Goal: Task Accomplishment & Management: Complete application form

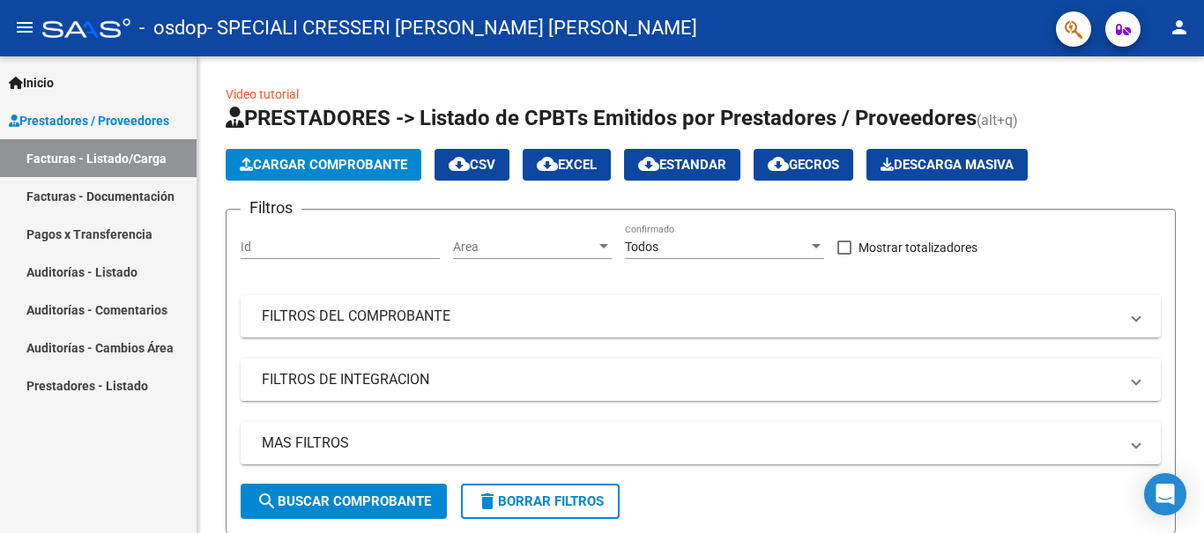
click at [135, 163] on link "Facturas - Listado/Carga" at bounding box center [98, 158] width 196 height 38
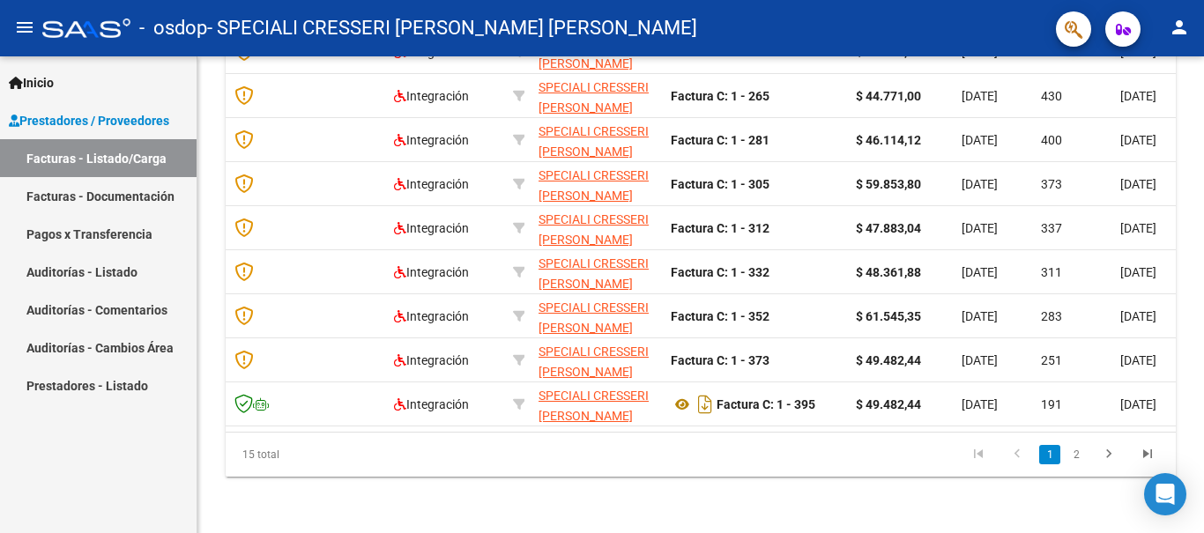
scroll to position [641, 0]
click at [1073, 452] on link "2" at bounding box center [1075, 454] width 21 height 19
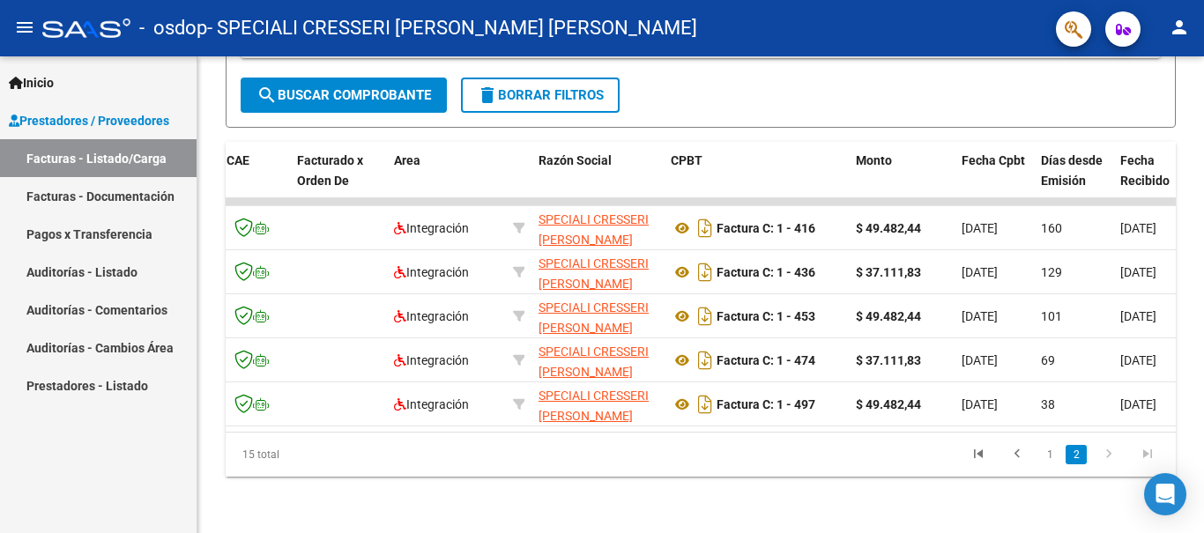
scroll to position [420, 0]
click at [683, 394] on icon at bounding box center [681, 404] width 23 height 21
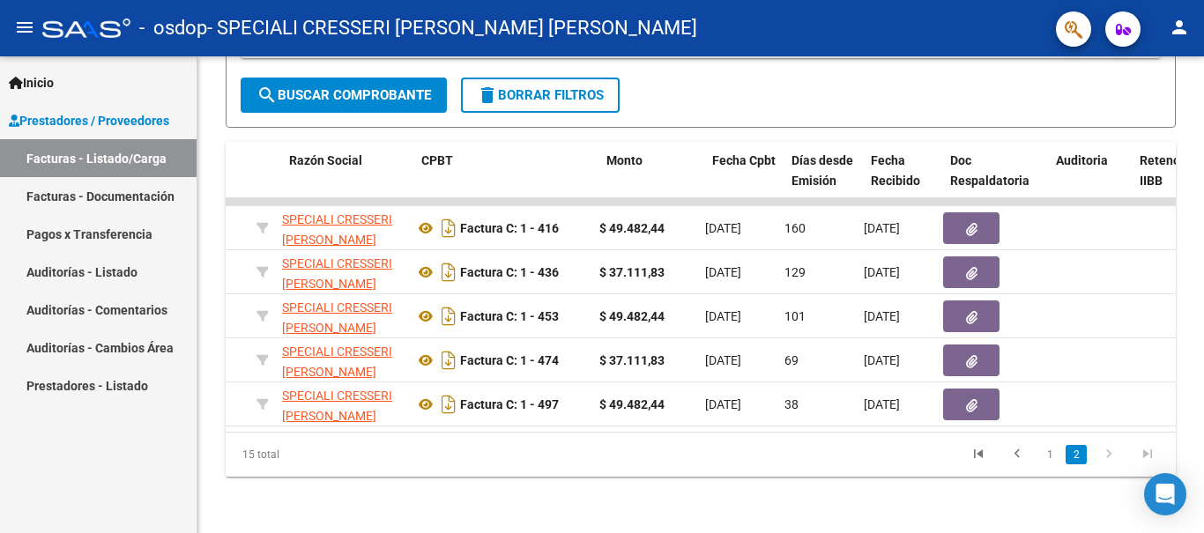
scroll to position [0, 453]
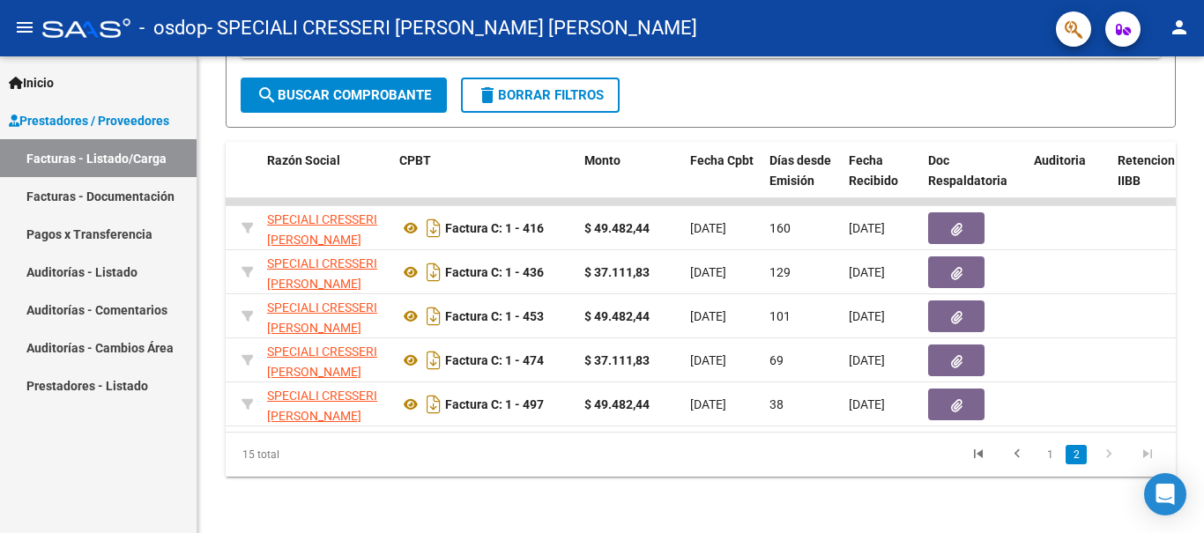
click at [944, 389] on button "button" at bounding box center [956, 405] width 56 height 32
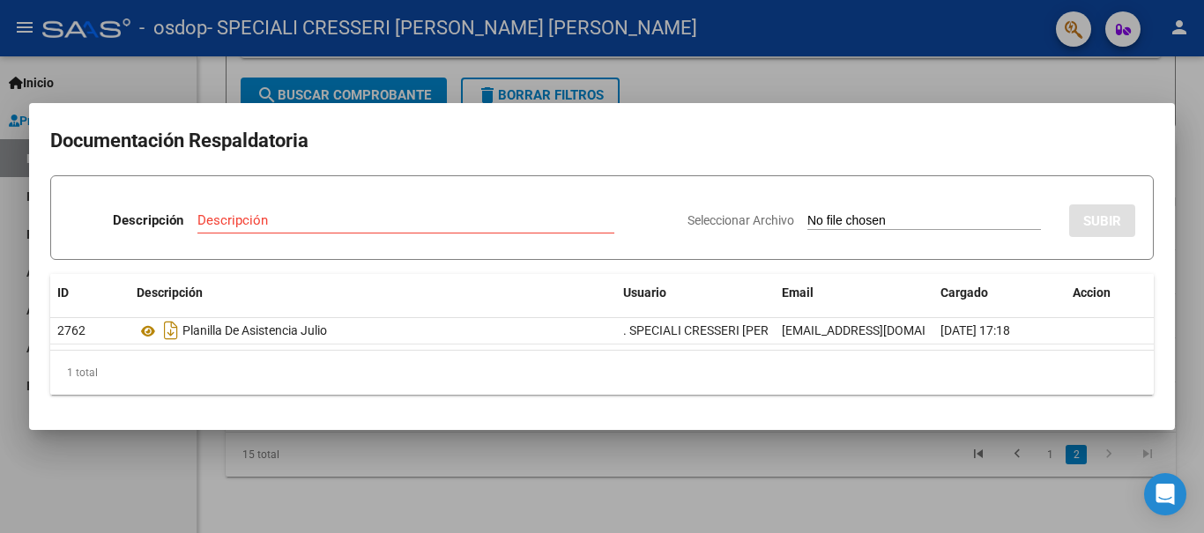
click at [1145, 85] on div at bounding box center [602, 266] width 1204 height 533
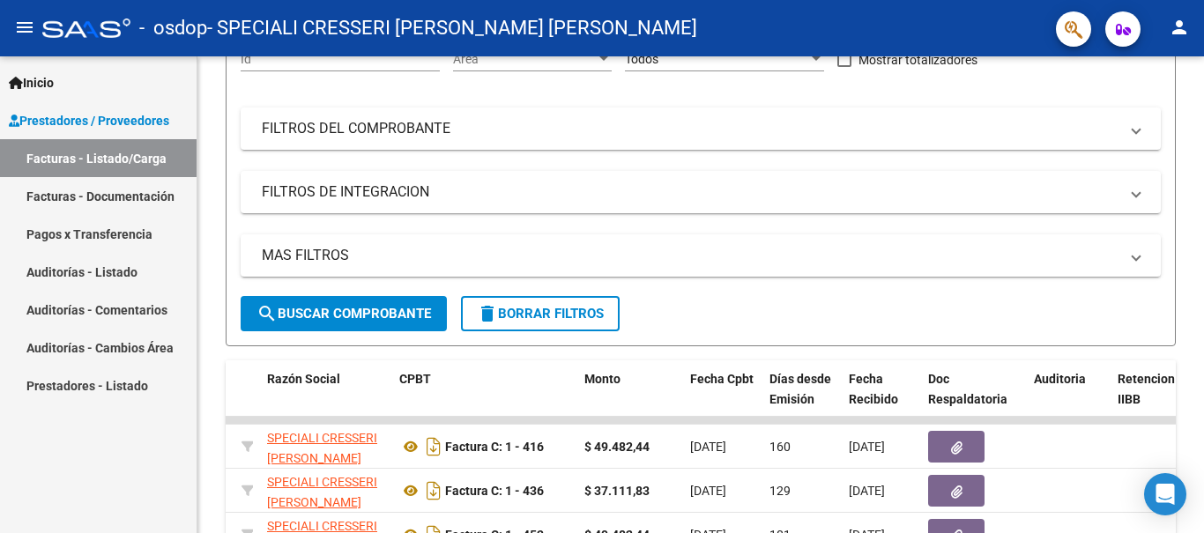
scroll to position [0, 0]
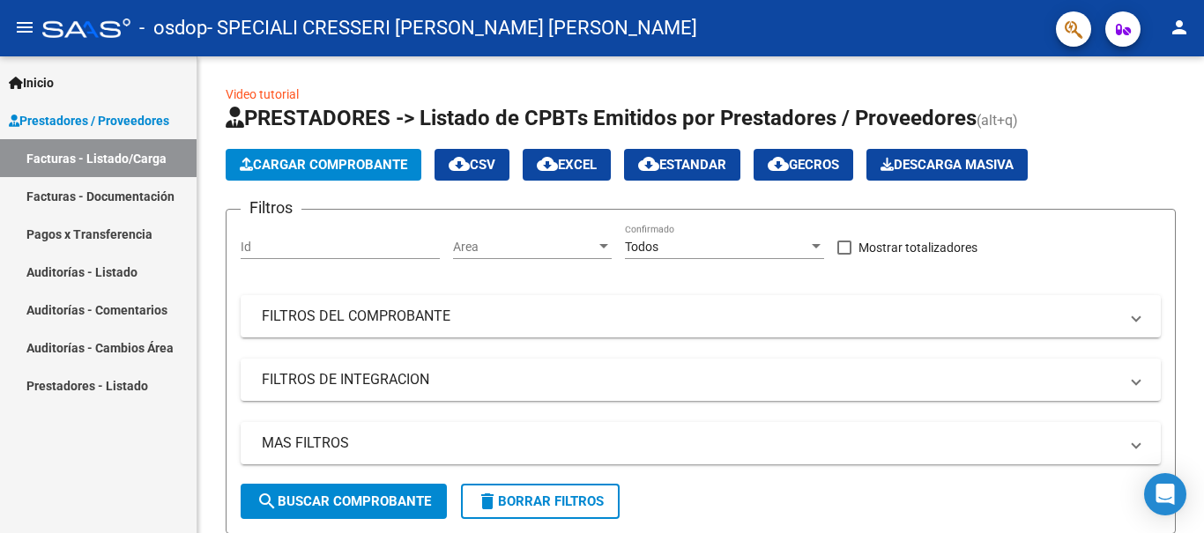
click at [359, 167] on span "Cargar Comprobante" at bounding box center [323, 165] width 167 height 16
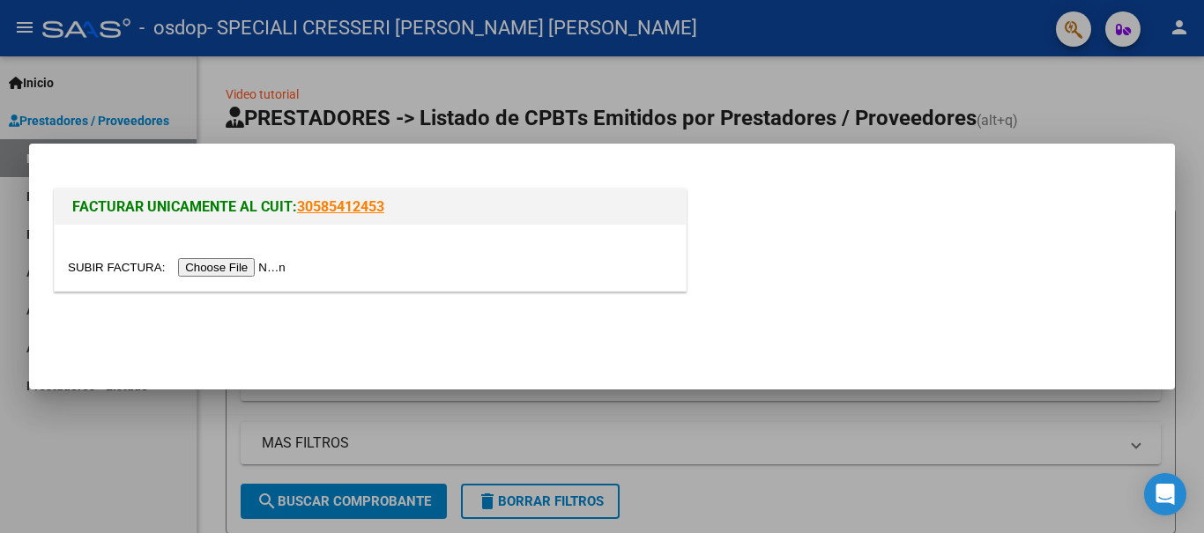
click at [278, 266] on input "file" at bounding box center [179, 267] width 223 height 19
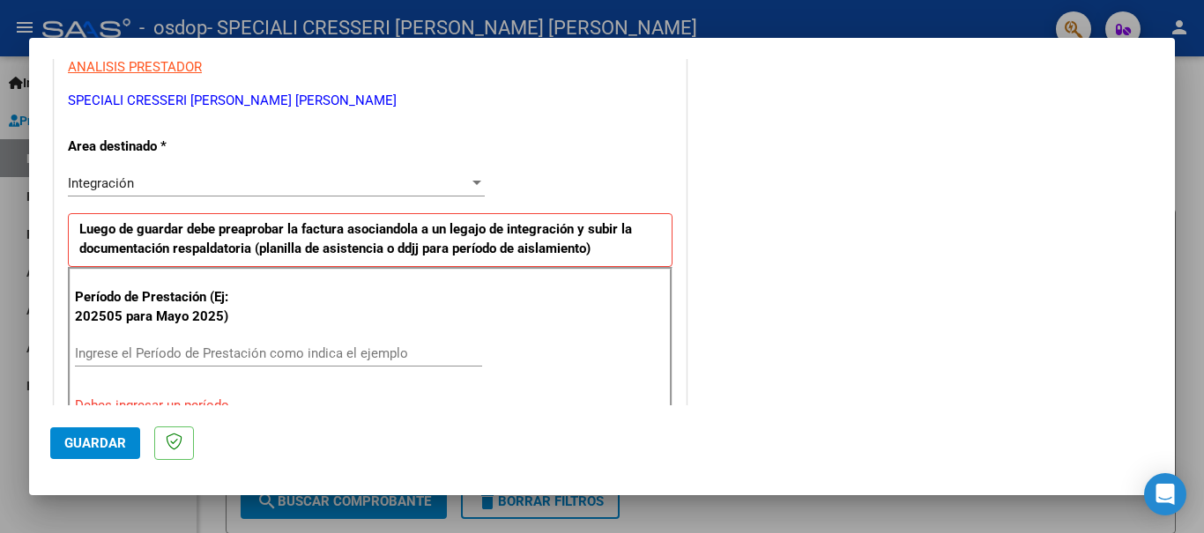
scroll to position [352, 0]
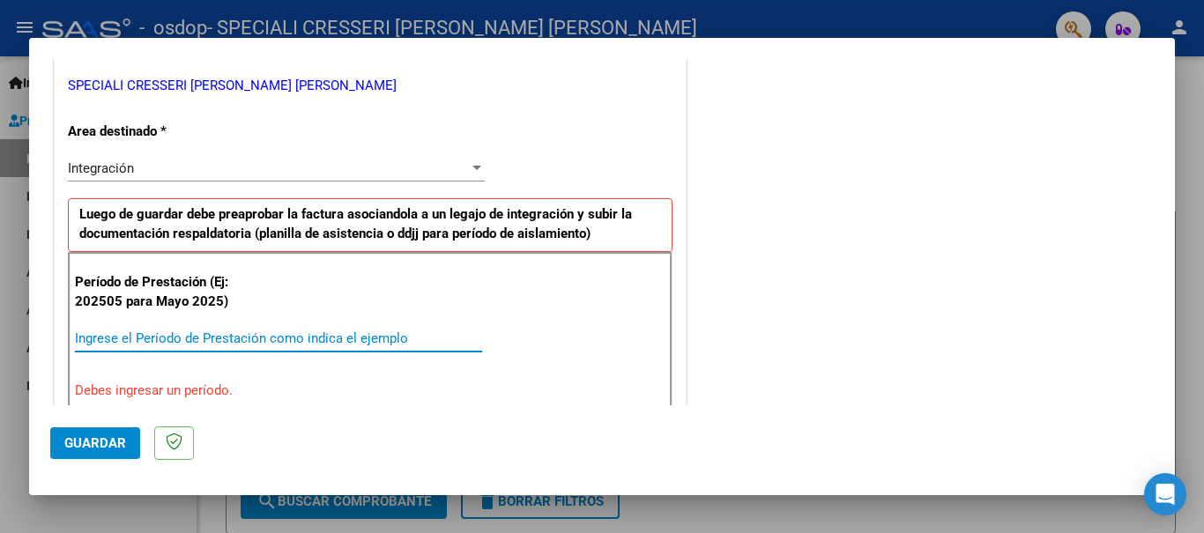
click at [311, 334] on input "Ingrese el Período de Prestación como indica el ejemplo" at bounding box center [278, 338] width 407 height 16
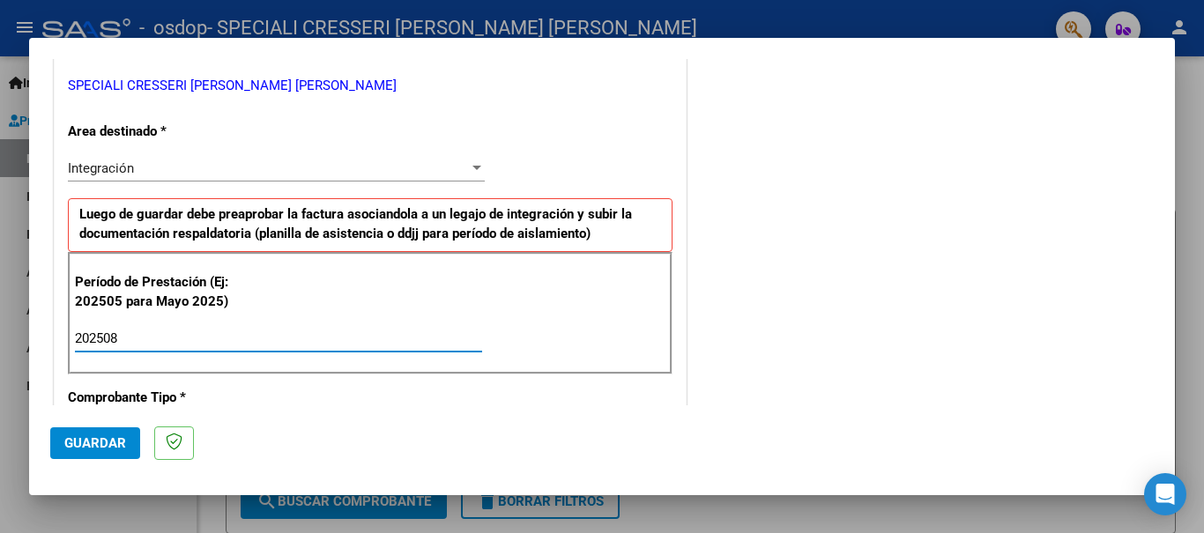
type input "202508"
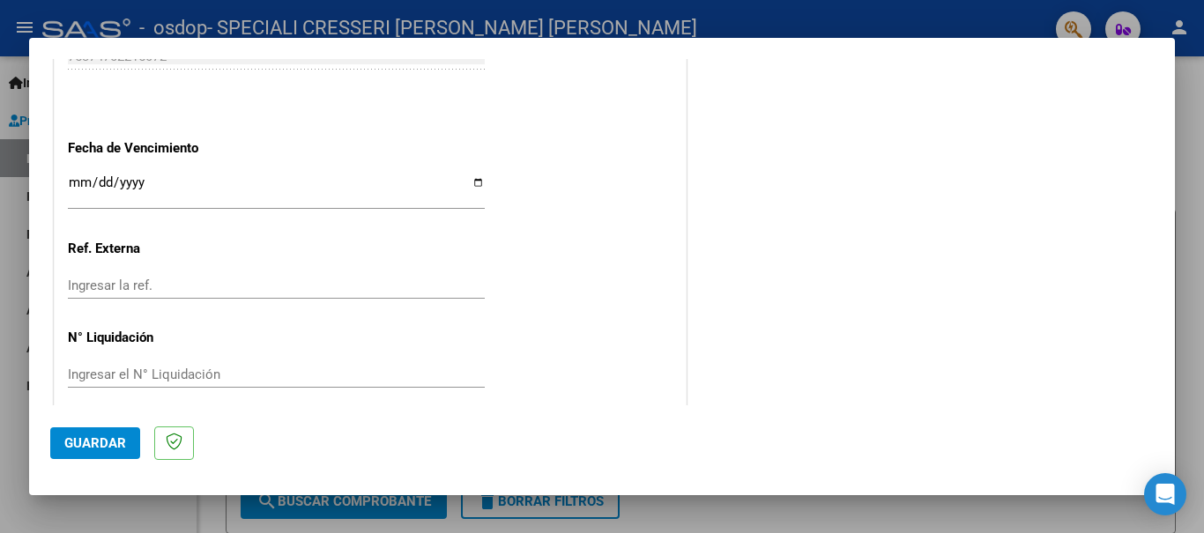
scroll to position [1204, 0]
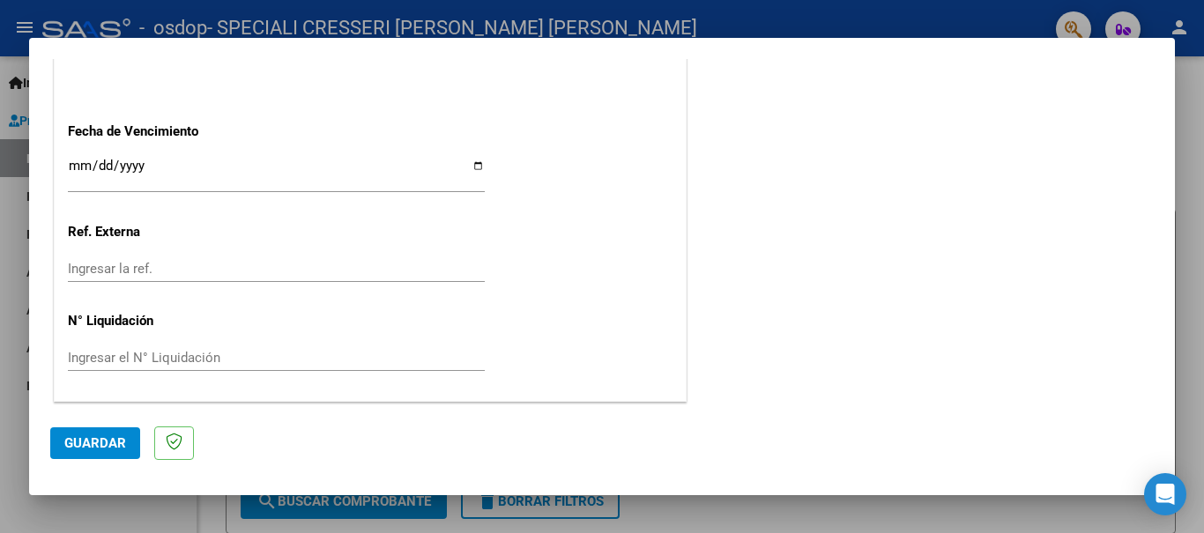
click at [111, 437] on span "Guardar" at bounding box center [95, 443] width 62 height 16
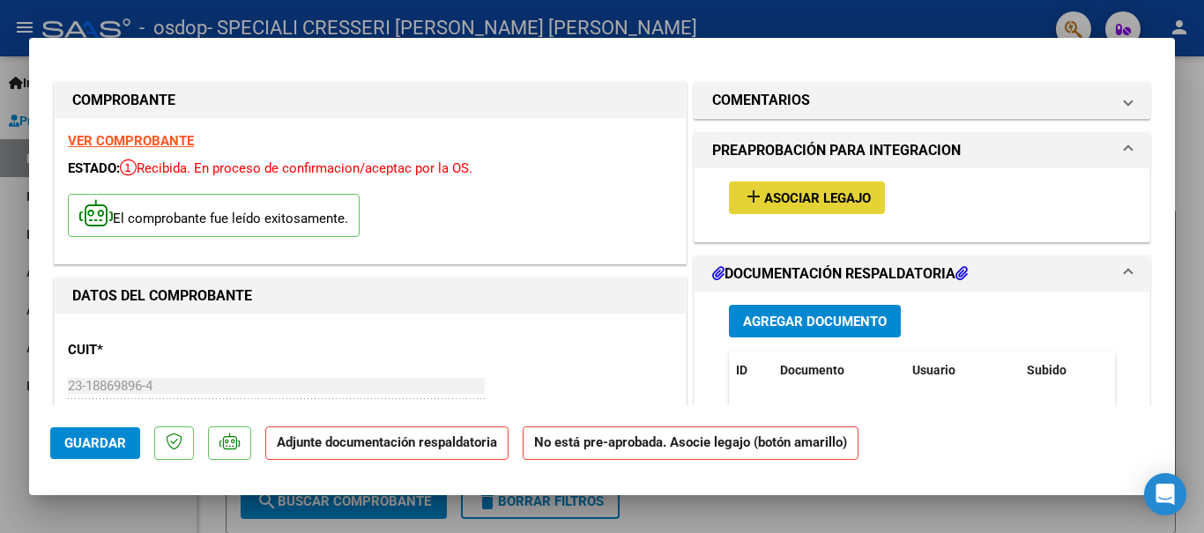
click at [839, 197] on span "Asociar Legajo" at bounding box center [817, 198] width 107 height 16
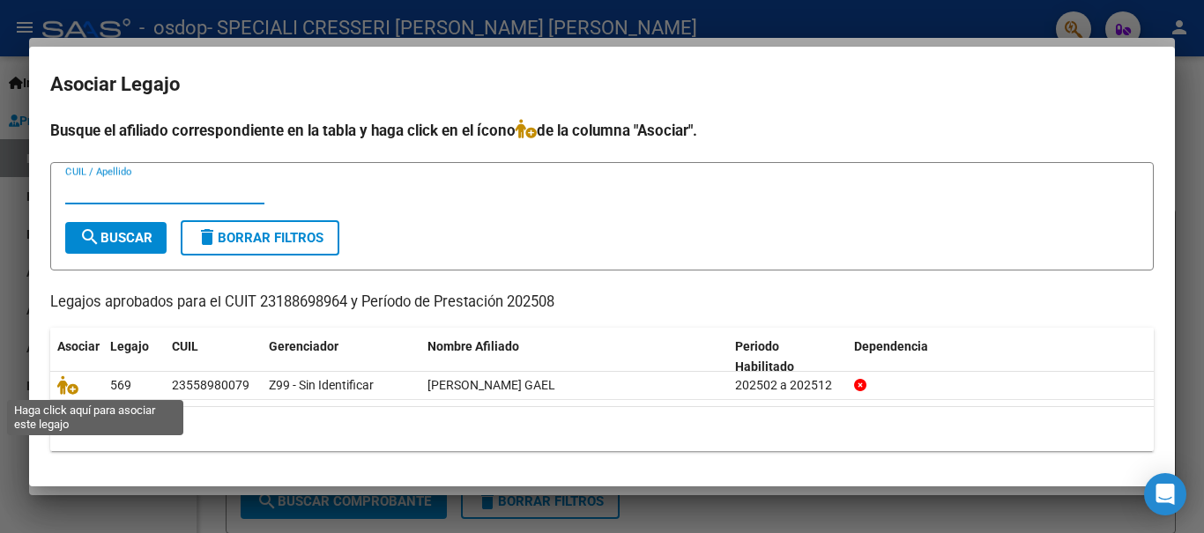
click at [71, 390] on icon at bounding box center [67, 384] width 21 height 19
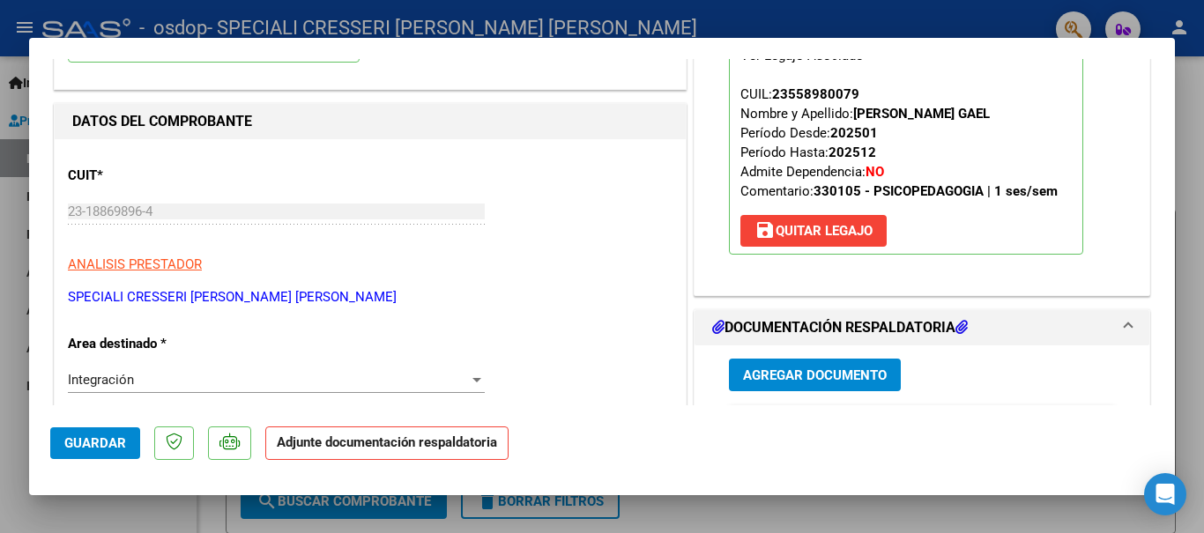
scroll to position [176, 0]
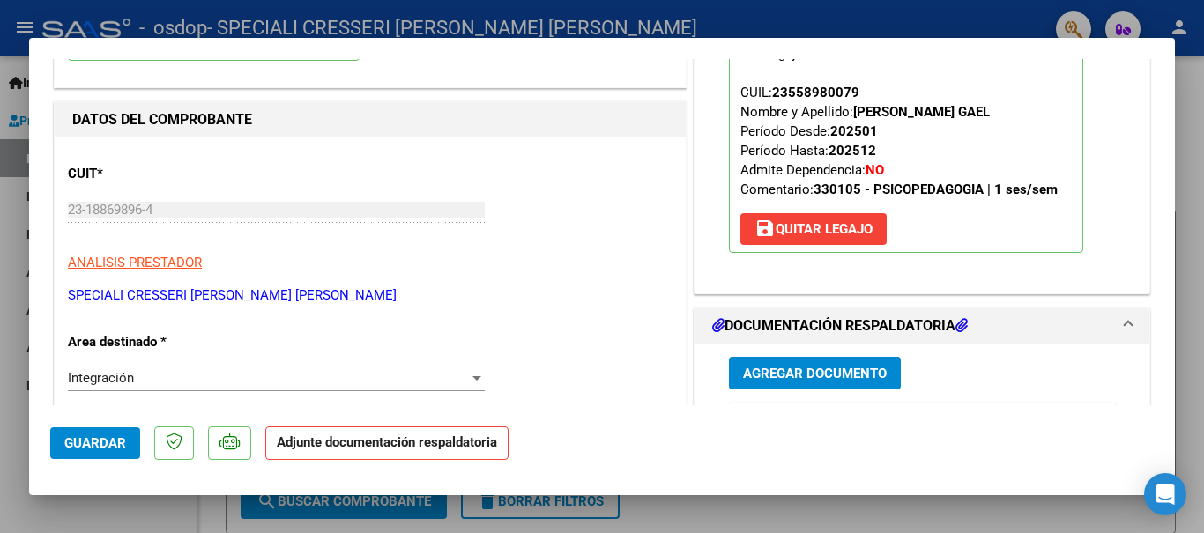
click at [782, 367] on span "Agregar Documento" at bounding box center [815, 374] width 144 height 16
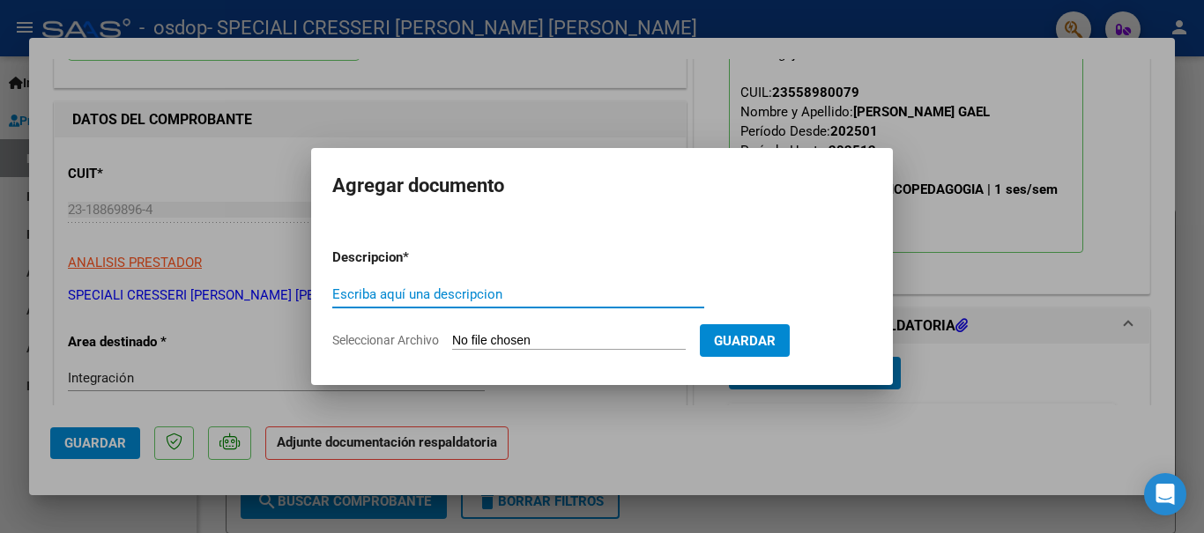
click at [604, 336] on input "Seleccionar Archivo" at bounding box center [568, 341] width 233 height 17
type input "C:\fakepath\Documento 105.pdf"
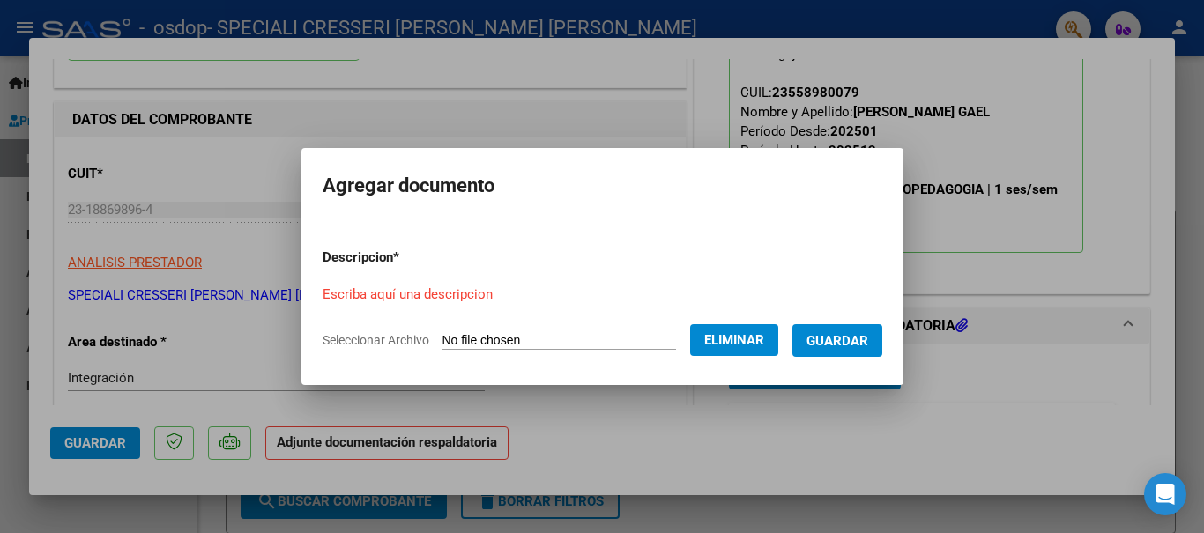
click at [483, 295] on input "Escriba aquí una descripcion" at bounding box center [515, 294] width 386 height 16
type input "Planilla de asistencia"
click at [845, 347] on span "Guardar" at bounding box center [837, 341] width 62 height 16
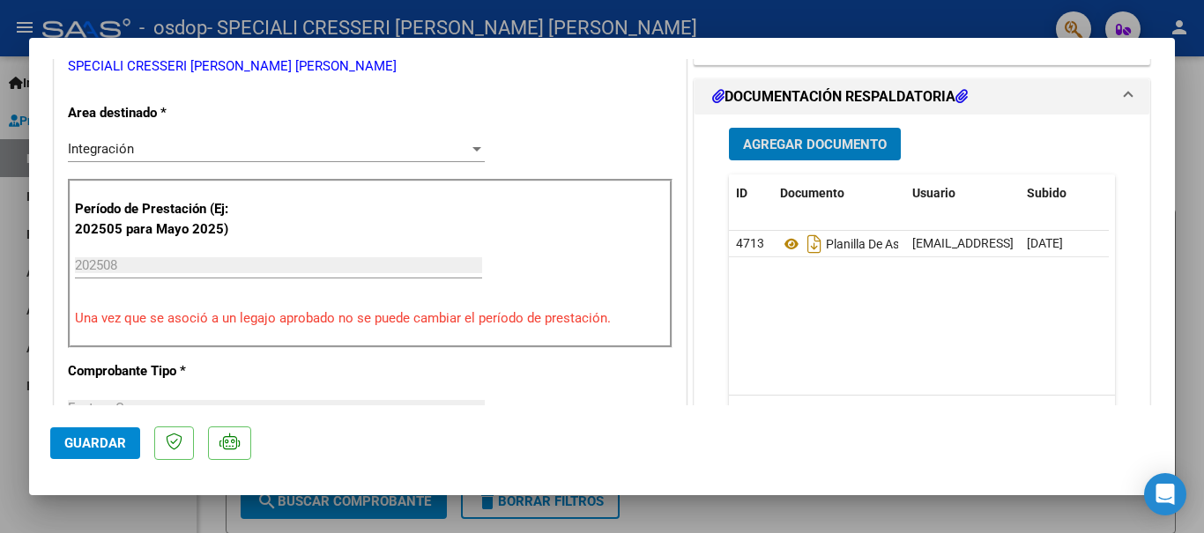
scroll to position [441, 0]
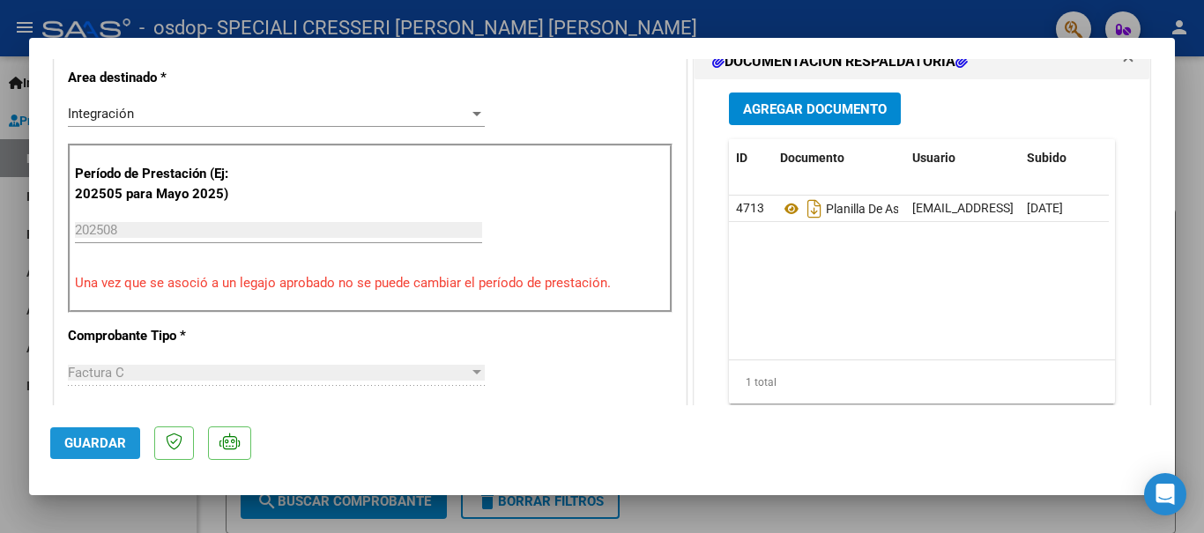
click at [100, 436] on span "Guardar" at bounding box center [95, 443] width 62 height 16
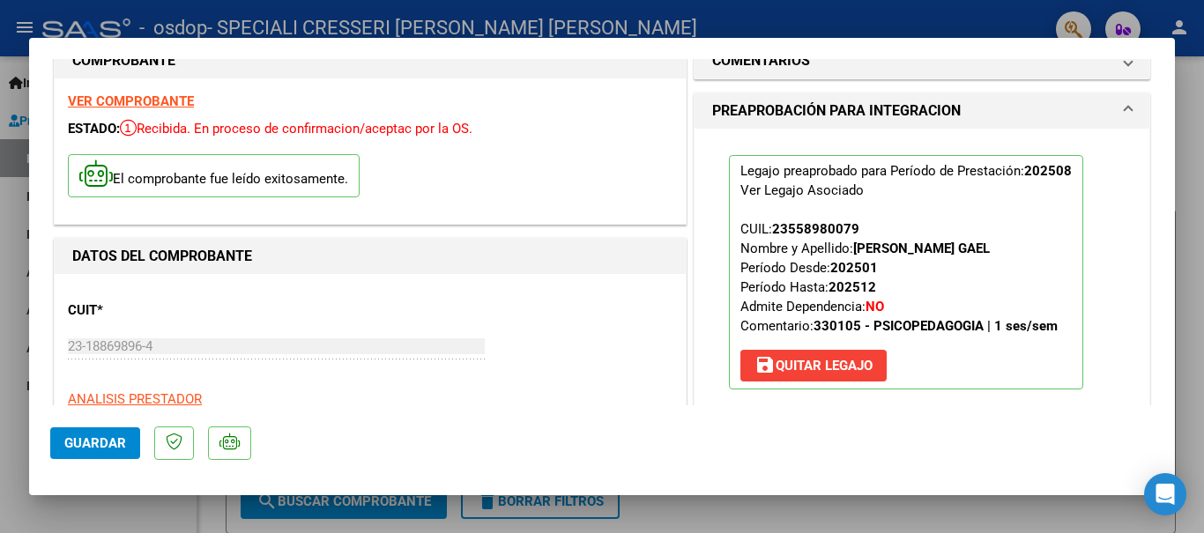
scroll to position [0, 0]
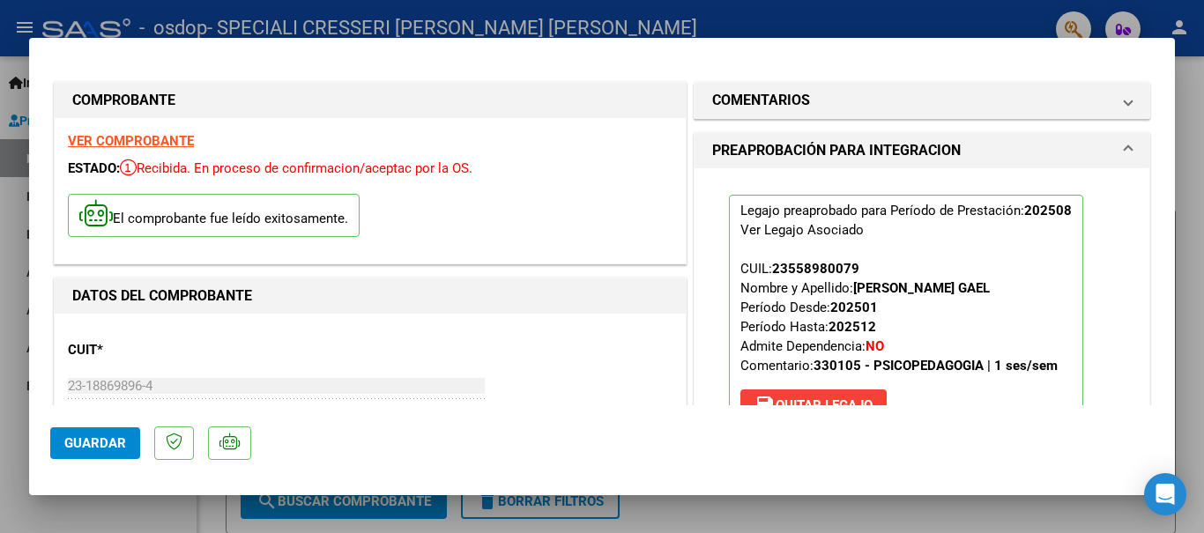
click at [13, 59] on div at bounding box center [602, 266] width 1204 height 533
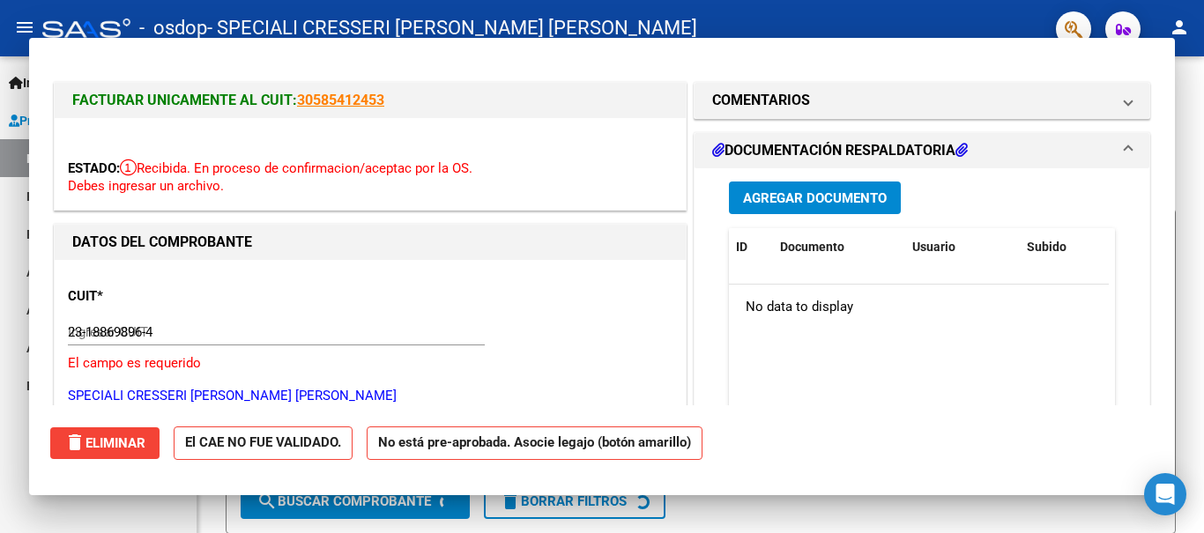
type input "$ 0,00"
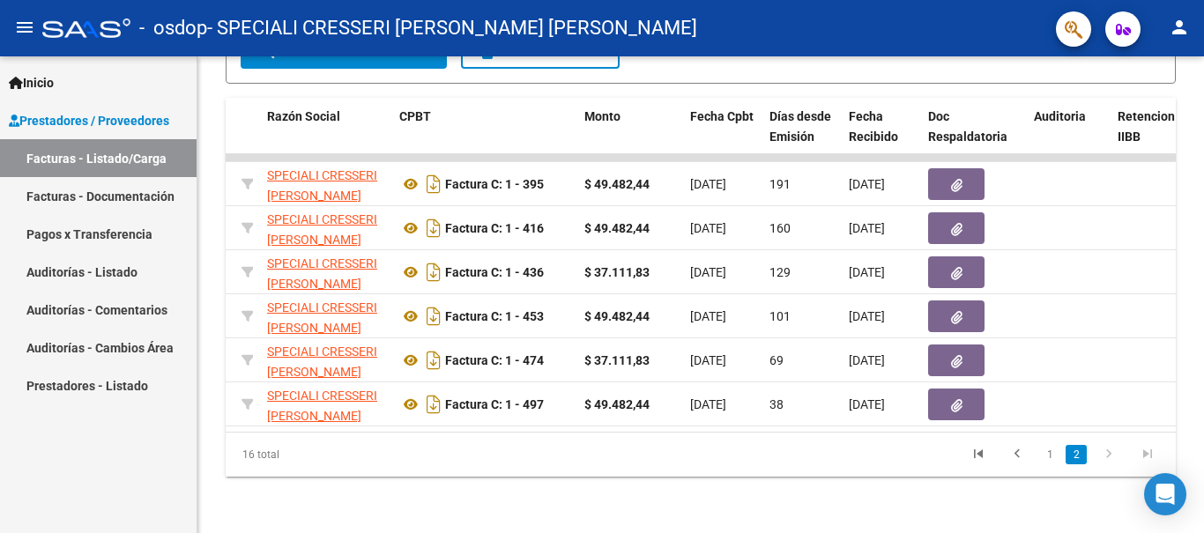
scroll to position [464, 0]
click at [949, 345] on button "button" at bounding box center [956, 361] width 56 height 32
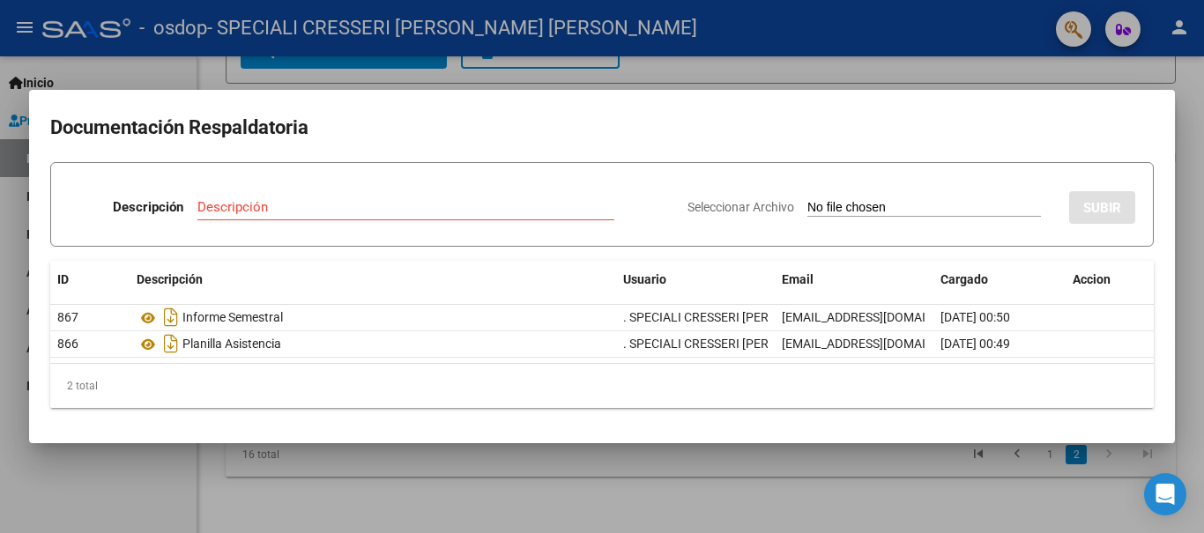
click at [1202, 84] on div at bounding box center [602, 266] width 1204 height 533
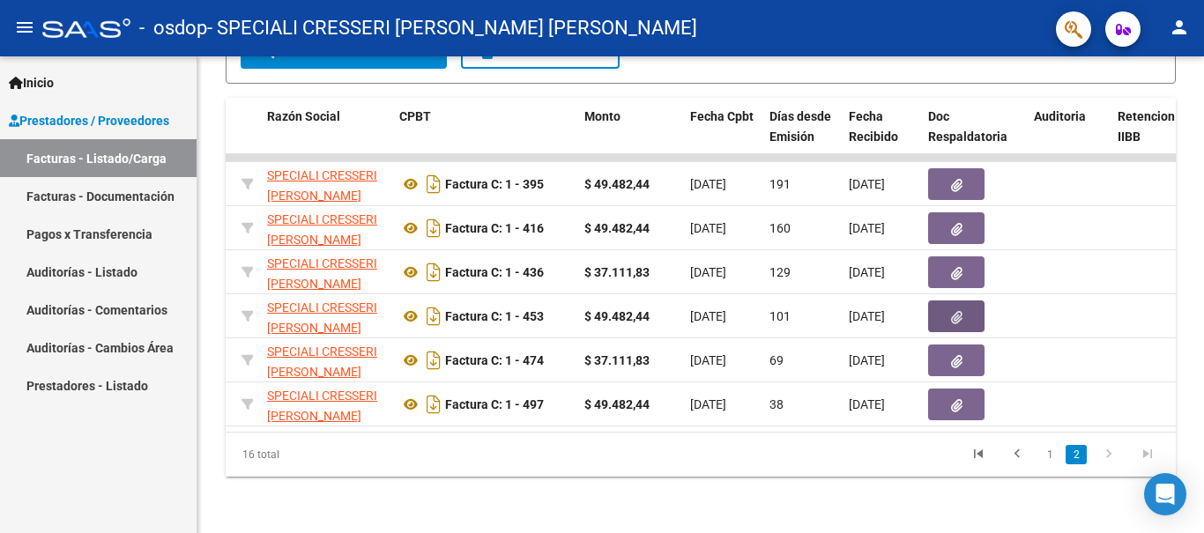
click at [955, 311] on icon "button" at bounding box center [956, 317] width 11 height 13
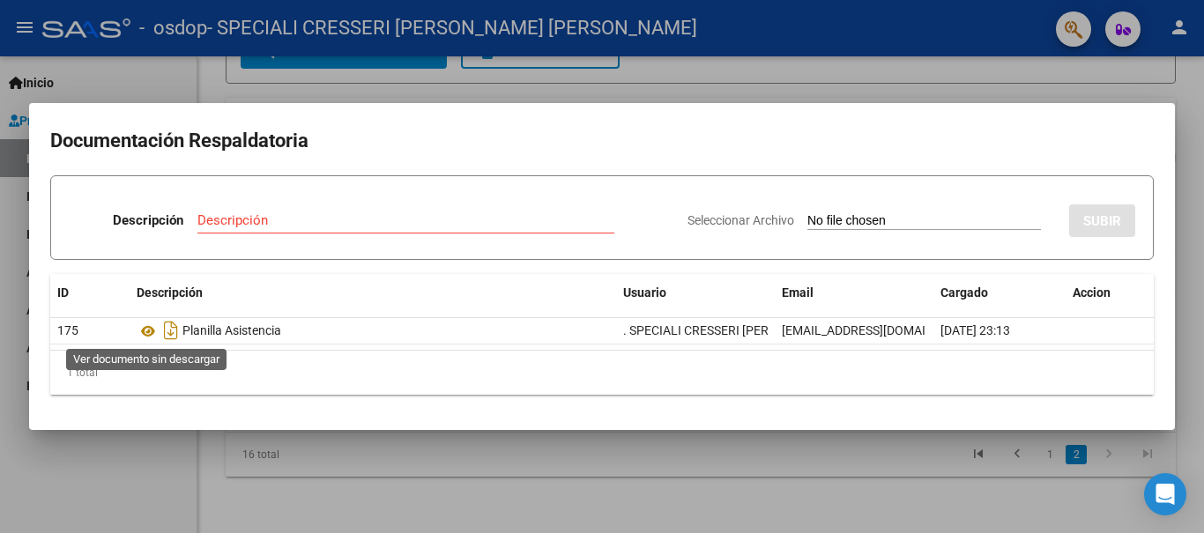
click at [144, 331] on icon at bounding box center [148, 331] width 23 height 21
click at [84, 467] on div at bounding box center [602, 266] width 1204 height 533
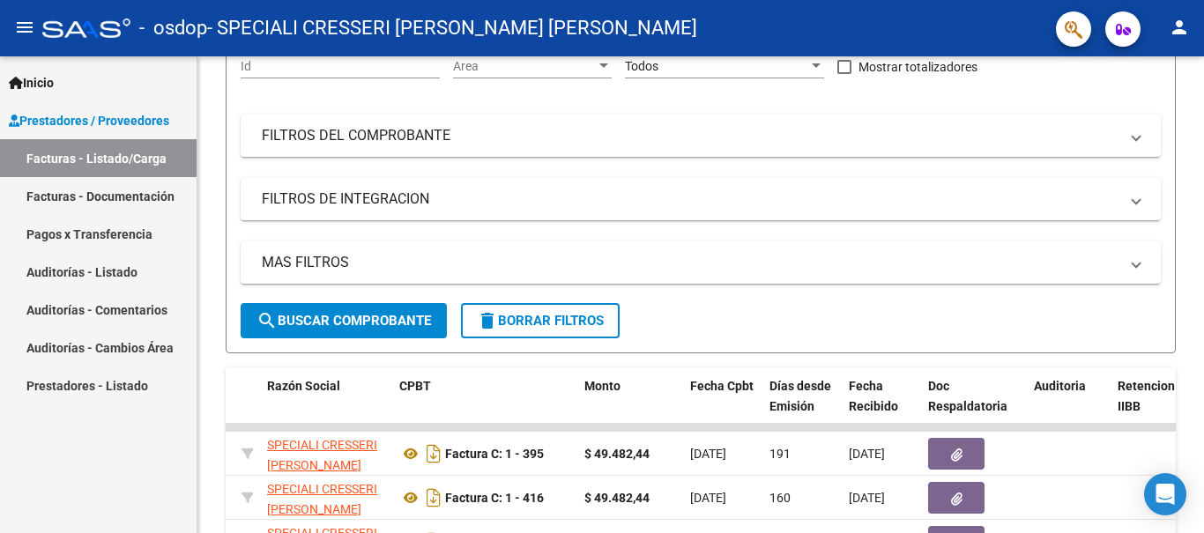
scroll to position [0, 0]
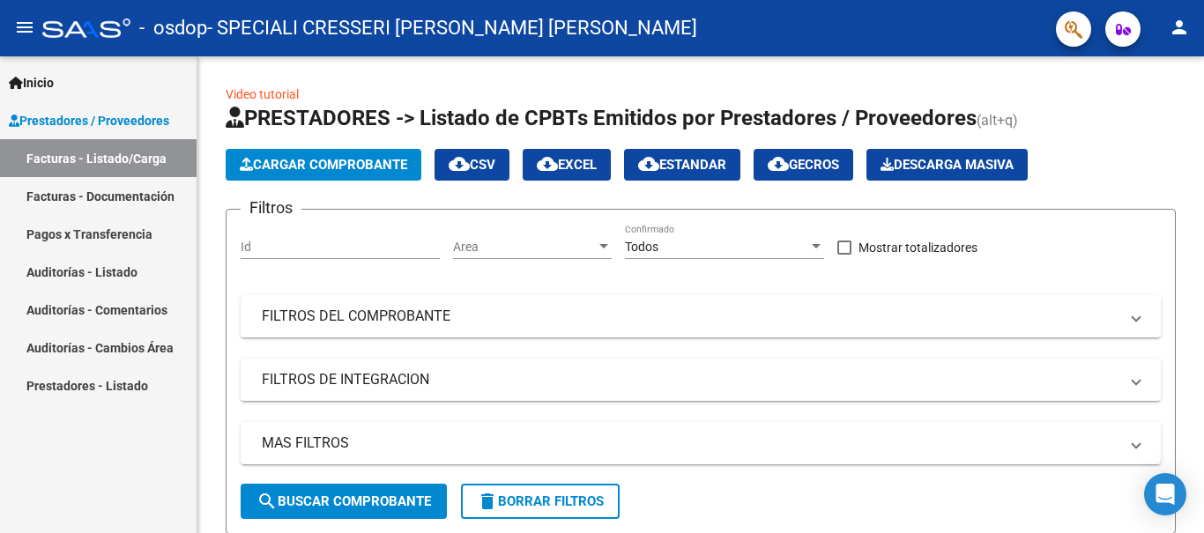
click at [126, 159] on link "Facturas - Listado/Carga" at bounding box center [98, 158] width 196 height 38
click at [127, 194] on link "Facturas - Documentación" at bounding box center [98, 196] width 196 height 38
